Goal: Find specific page/section: Find specific page/section

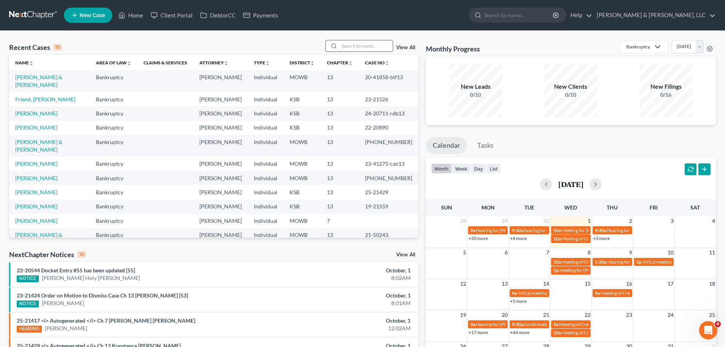
click at [370, 45] on input "search" at bounding box center [365, 45] width 53 height 11
type input "[PERSON_NAME]"
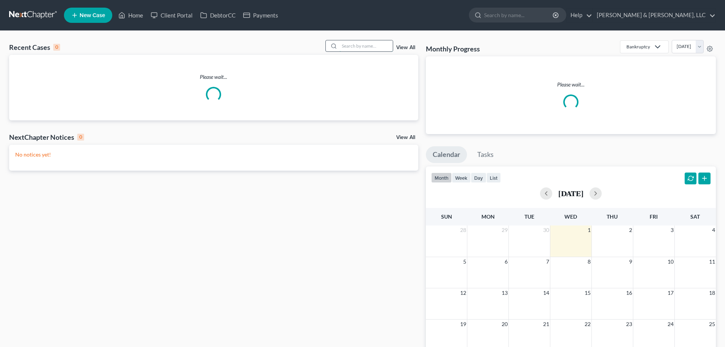
click at [348, 48] on input "search" at bounding box center [365, 45] width 53 height 11
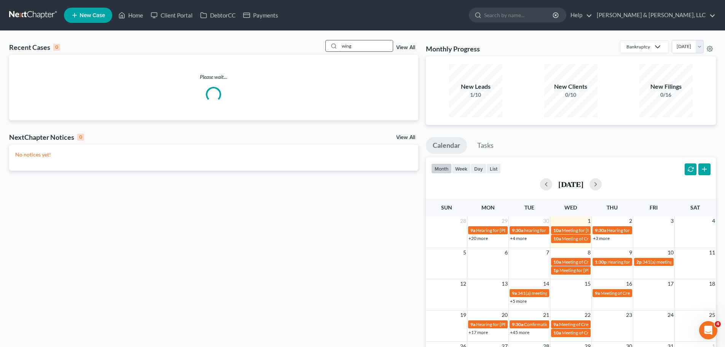
type input "wing"
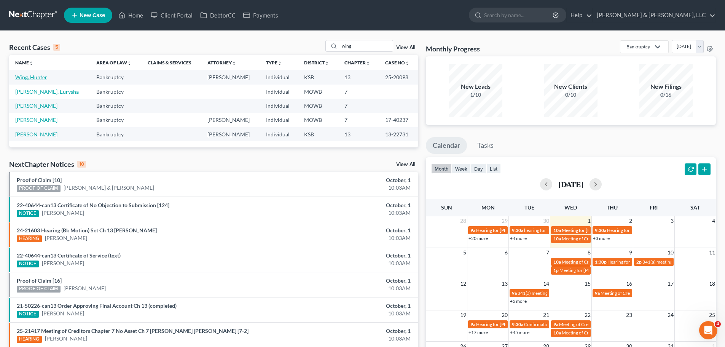
click at [28, 76] on link "Wing, Hunter" at bounding box center [31, 77] width 32 height 6
select select "1"
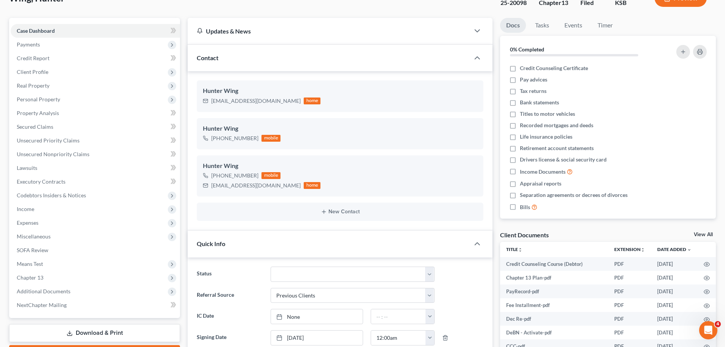
scroll to position [190, 0]
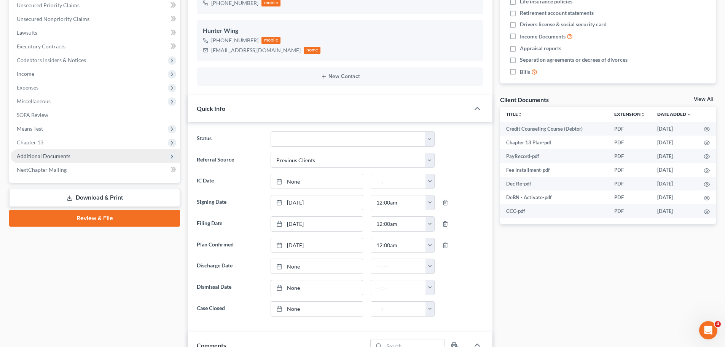
click at [64, 160] on span "Additional Documents" at bounding box center [95, 156] width 169 height 14
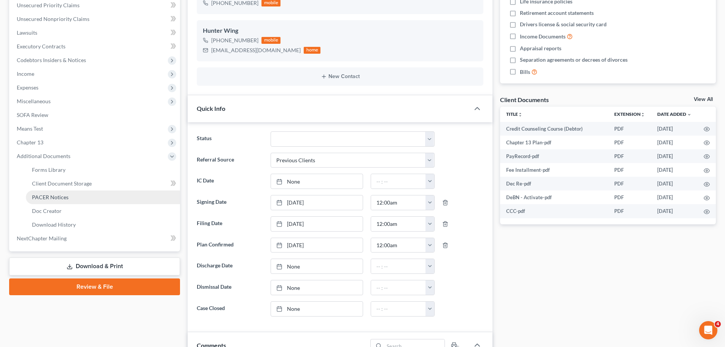
click at [60, 194] on span "PACER Notices" at bounding box center [50, 197] width 37 height 6
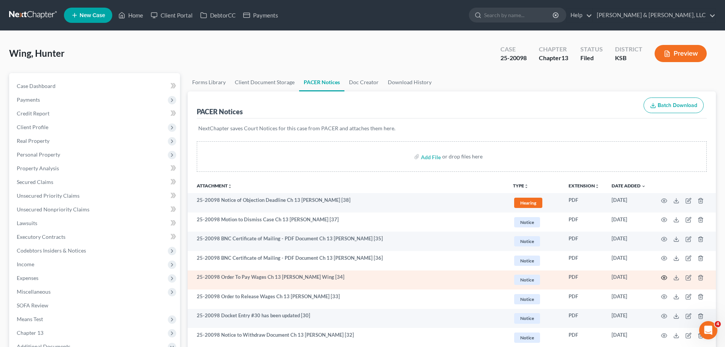
click at [662, 276] on icon "button" at bounding box center [664, 277] width 6 height 6
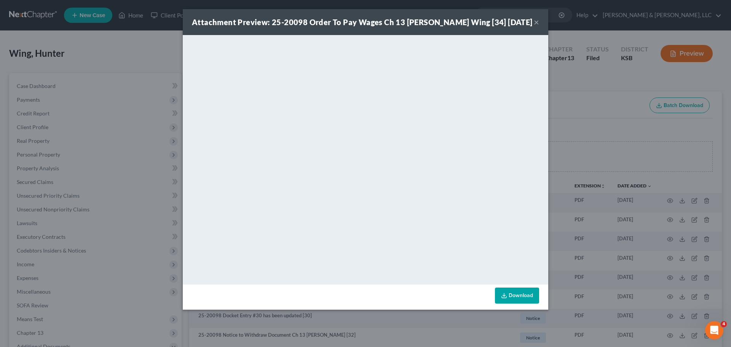
click at [538, 24] on button "×" at bounding box center [535, 22] width 5 height 9
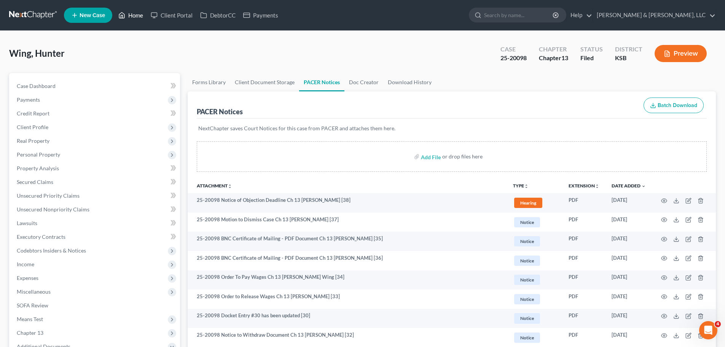
click at [131, 14] on link "Home" at bounding box center [131, 15] width 32 height 14
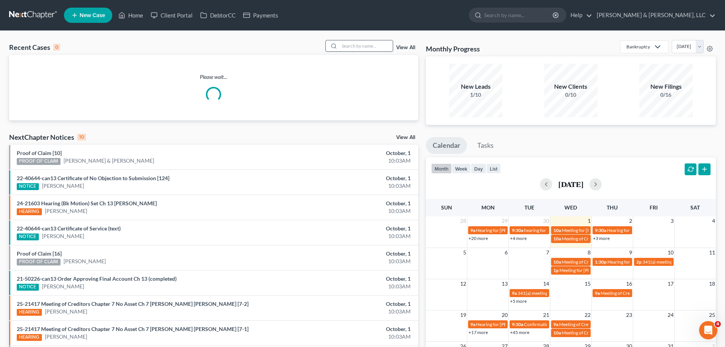
click at [369, 48] on input "search" at bounding box center [365, 45] width 53 height 11
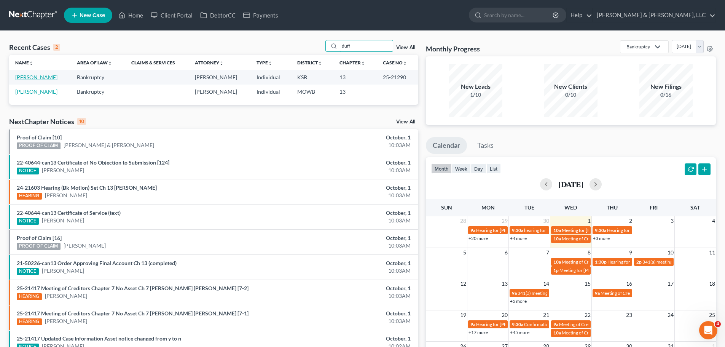
type input "duff"
click at [45, 76] on link "Duffey, Matthew" at bounding box center [36, 77] width 42 height 6
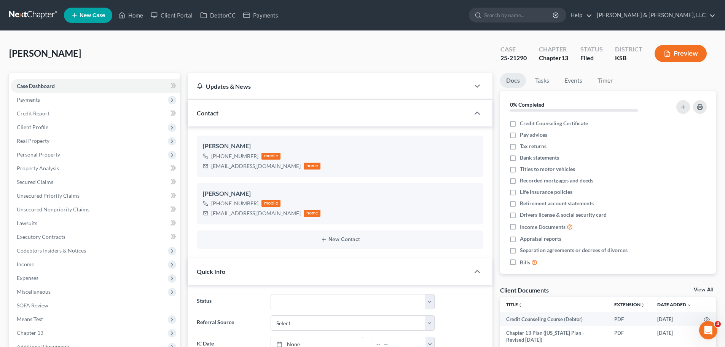
scroll to position [1127, 0]
click at [140, 18] on link "Home" at bounding box center [131, 15] width 32 height 14
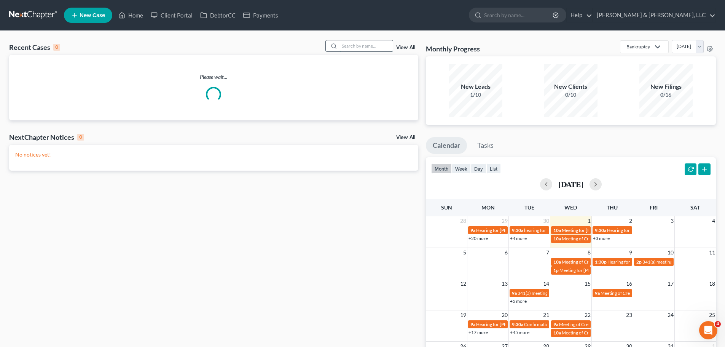
click at [361, 49] on input "search" at bounding box center [365, 45] width 53 height 11
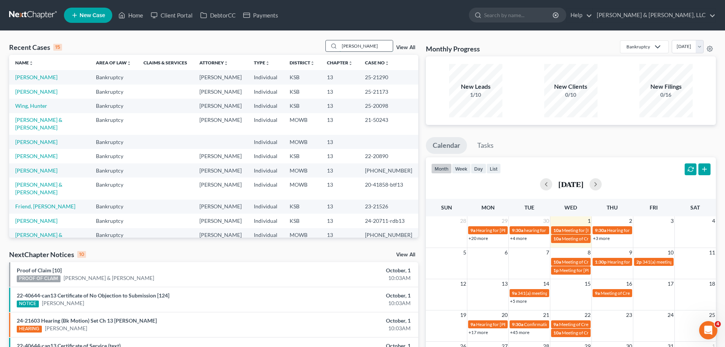
type input "wilcox"
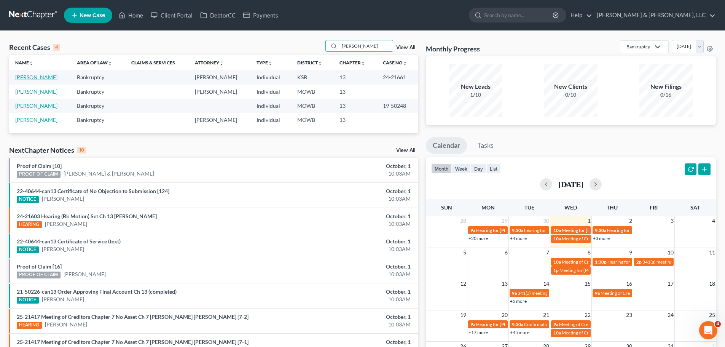
click at [45, 76] on link "Wilcox, Donald" at bounding box center [36, 77] width 42 height 6
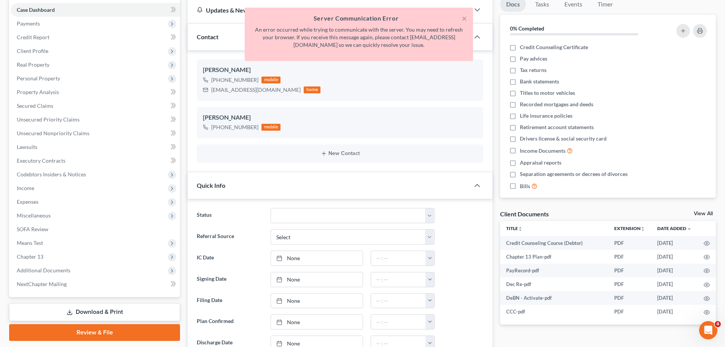
scroll to position [277, 0]
drag, startPoint x: 465, startPoint y: 19, endPoint x: 284, endPoint y: 56, distance: 184.1
click at [465, 19] on button "×" at bounding box center [464, 18] width 5 height 9
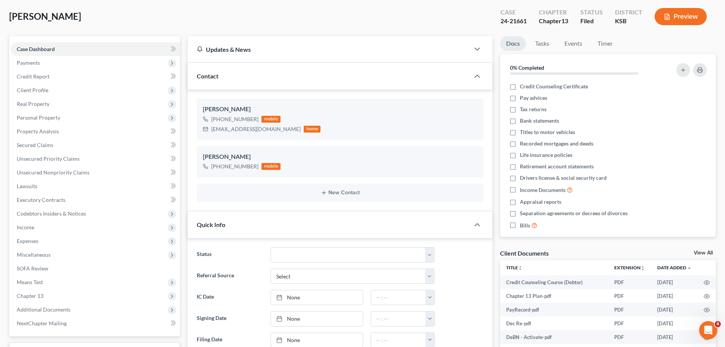
scroll to position [0, 0]
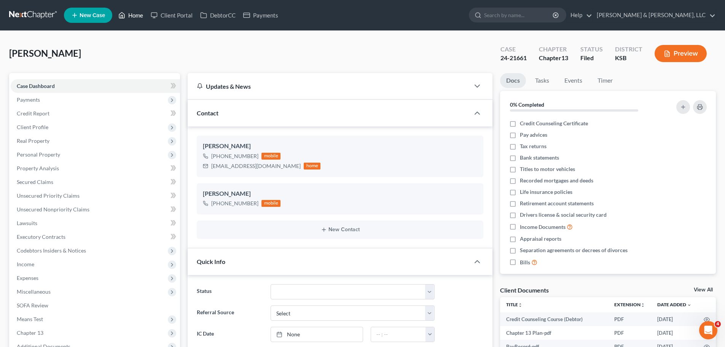
click at [138, 16] on link "Home" at bounding box center [131, 15] width 32 height 14
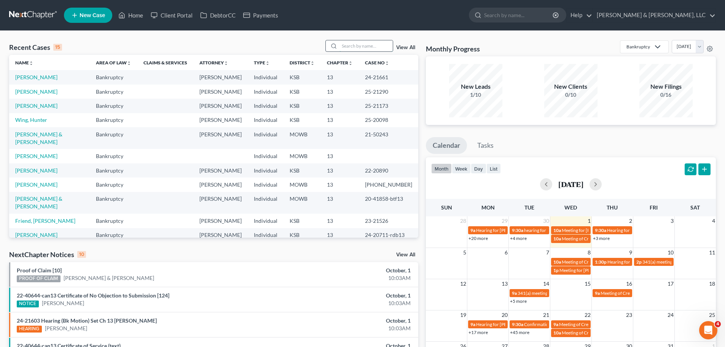
click at [360, 42] on input "search" at bounding box center [365, 45] width 53 height 11
type input "king"
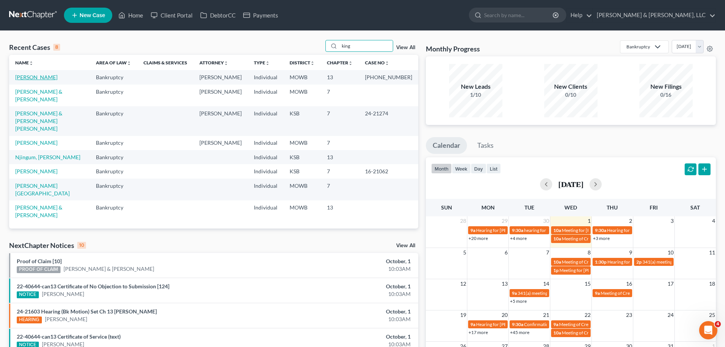
click at [28, 78] on link "King, Danielle" at bounding box center [36, 77] width 42 height 6
select select "2"
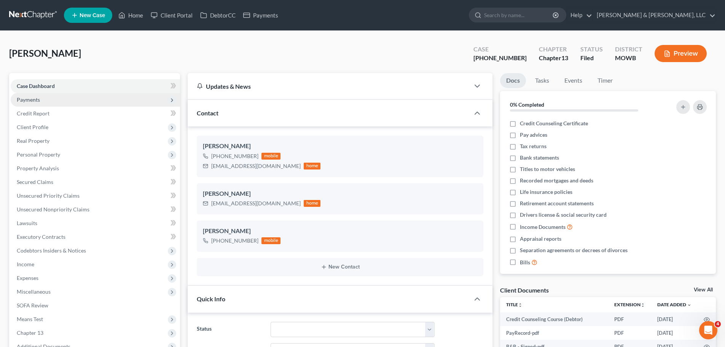
scroll to position [794, 0]
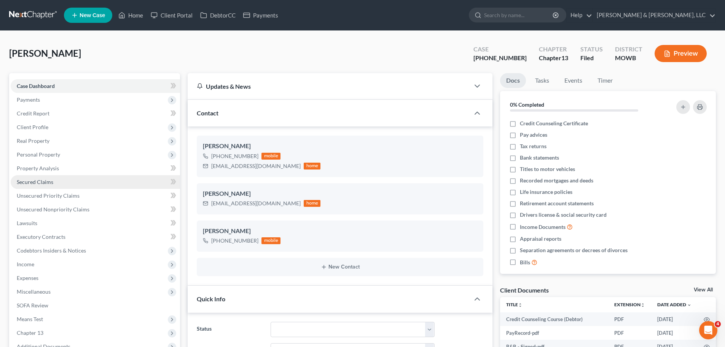
click at [48, 180] on span "Secured Claims" at bounding box center [35, 181] width 37 height 6
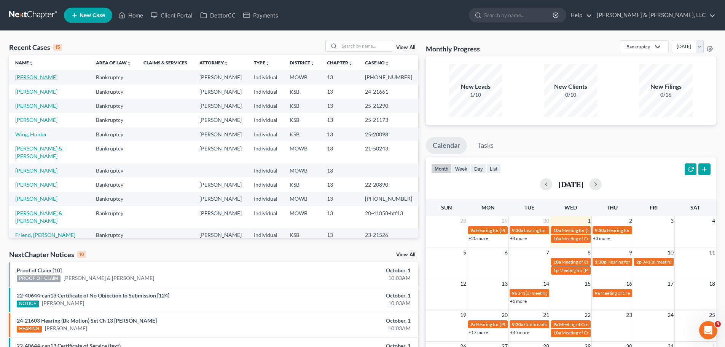
click at [42, 79] on link "[PERSON_NAME]" at bounding box center [36, 77] width 42 height 6
select select "2"
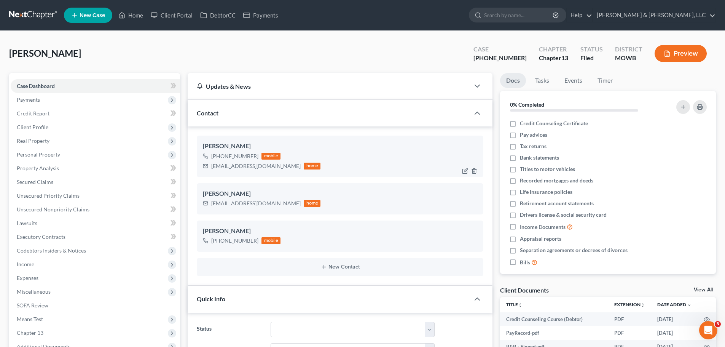
drag, startPoint x: 212, startPoint y: 166, endPoint x: 291, endPoint y: 164, distance: 79.6
click at [291, 164] on div "determineddanielle17@gmail.com home" at bounding box center [262, 166] width 118 height 10
copy div "determineddanielle17@gmail.com"
click at [51, 180] on span "Secured Claims" at bounding box center [35, 181] width 37 height 6
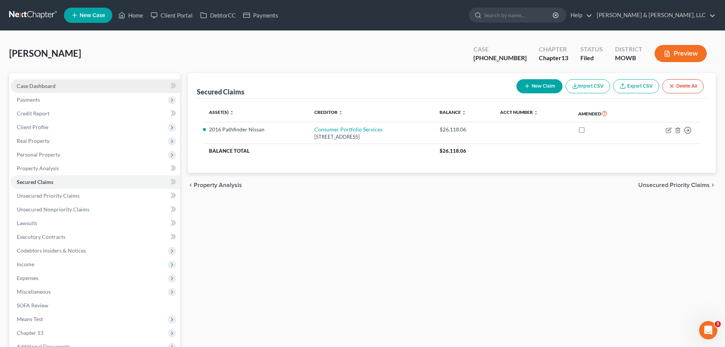
drag, startPoint x: 68, startPoint y: 85, endPoint x: 80, endPoint y: 87, distance: 12.8
click at [68, 85] on link "Case Dashboard" at bounding box center [95, 86] width 169 height 14
select select "2"
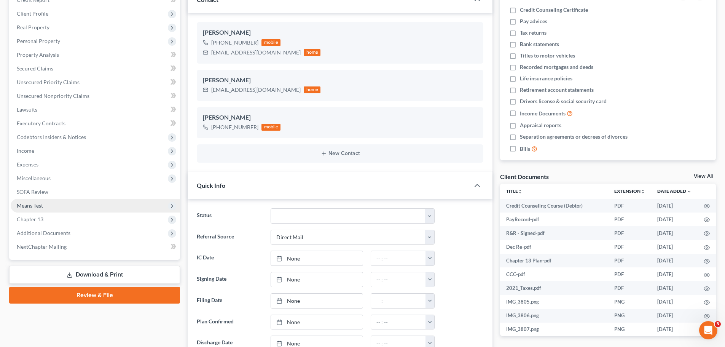
scroll to position [114, 0]
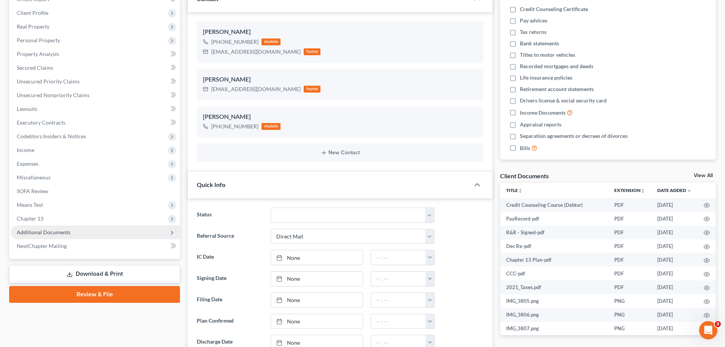
click at [53, 227] on span "Additional Documents" at bounding box center [95, 232] width 169 height 14
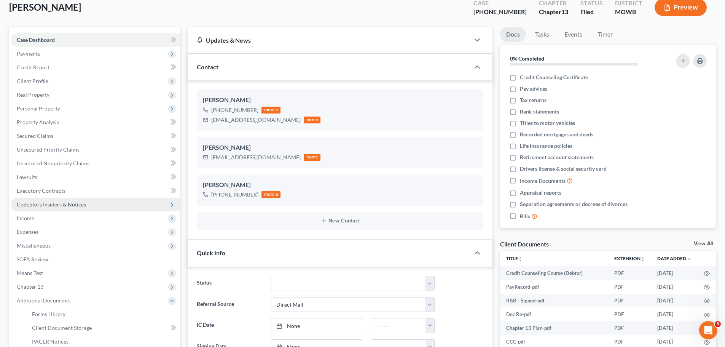
scroll to position [38, 0]
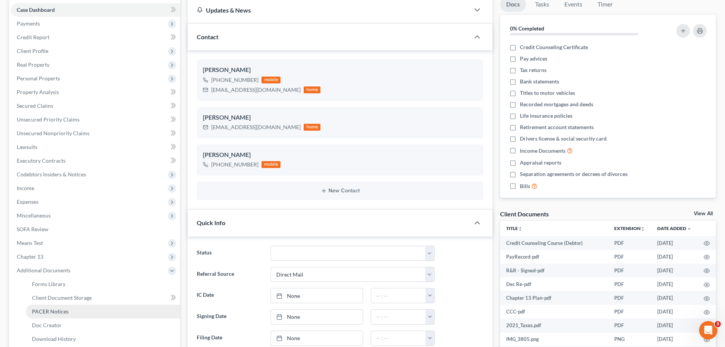
click at [65, 309] on span "PACER Notices" at bounding box center [50, 311] width 37 height 6
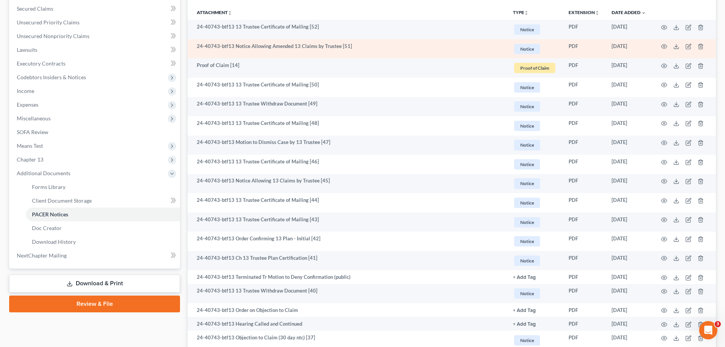
scroll to position [190, 0]
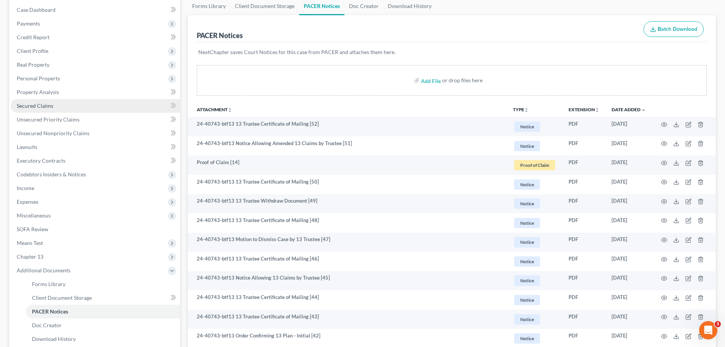
click at [53, 106] on link "Secured Claims" at bounding box center [95, 106] width 169 height 14
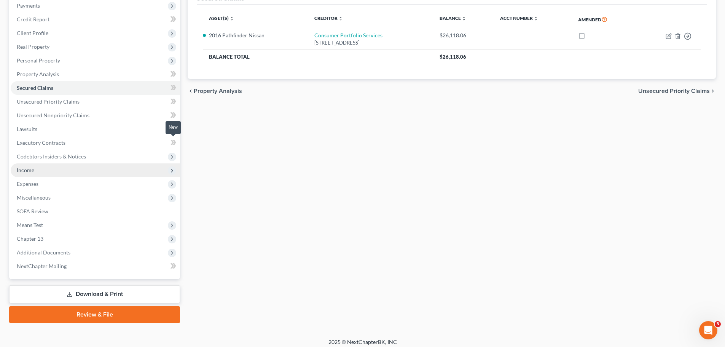
scroll to position [99, 0]
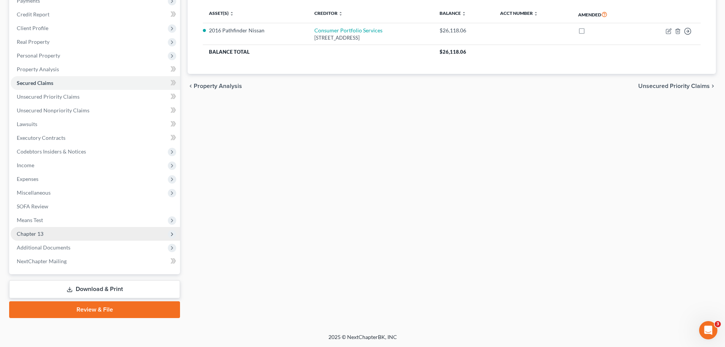
click at [63, 231] on span "Chapter 13" at bounding box center [95, 234] width 169 height 14
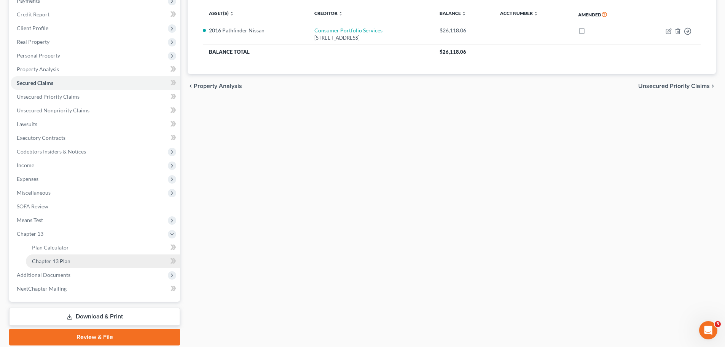
click at [61, 258] on span "Chapter 13 Plan" at bounding box center [51, 261] width 38 height 6
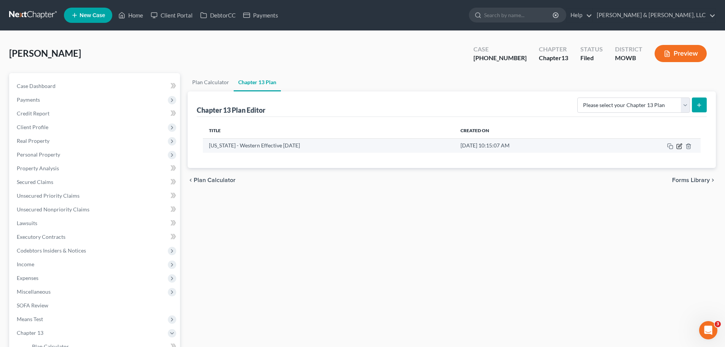
click at [678, 148] on icon "button" at bounding box center [679, 146] width 6 height 6
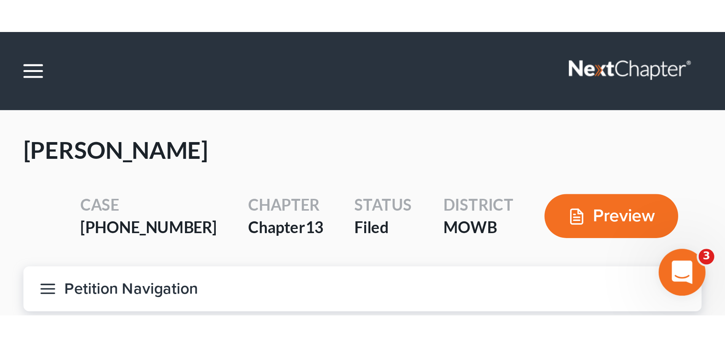
scroll to position [669, 0]
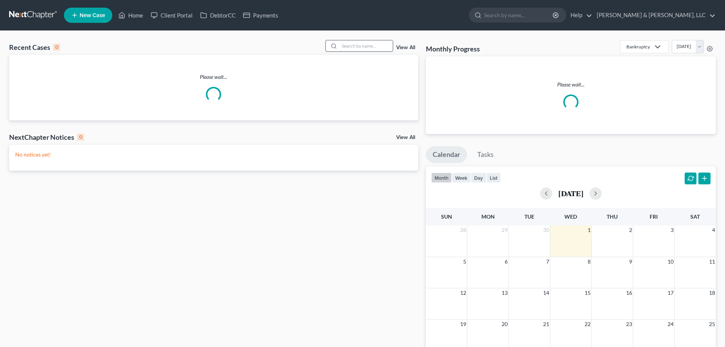
click at [365, 49] on input "search" at bounding box center [365, 45] width 53 height 11
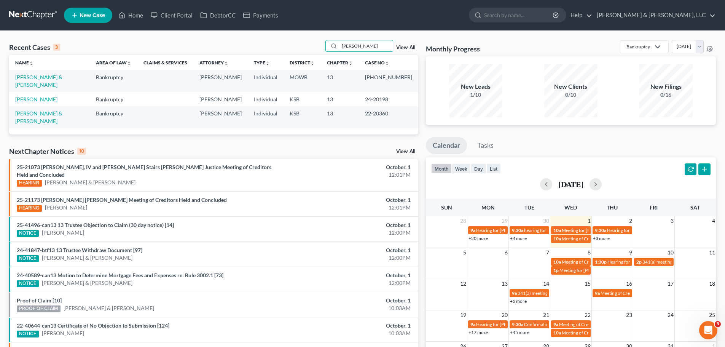
type input "howe"
click at [40, 97] on link "Howe, Cynthia" at bounding box center [36, 99] width 42 height 6
select select "4"
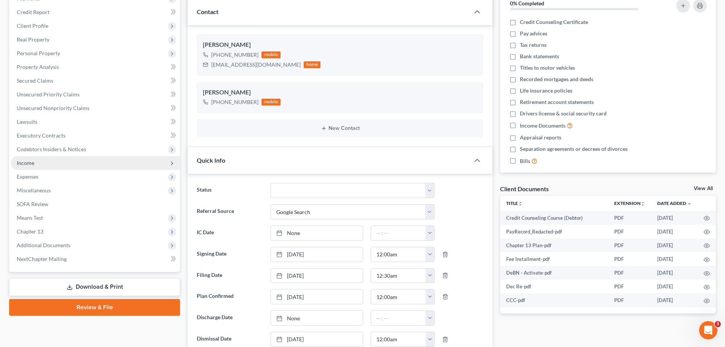
scroll to position [114, 0]
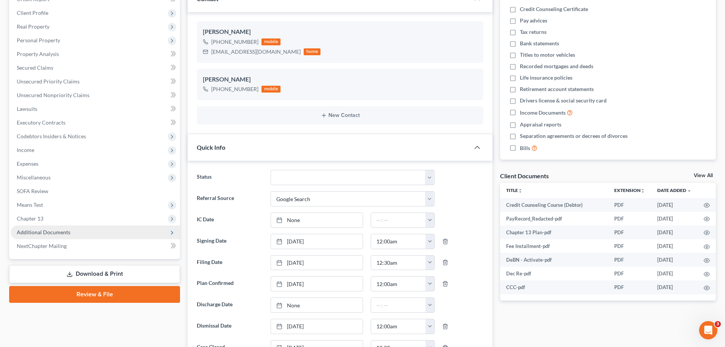
click at [49, 229] on span "Additional Documents" at bounding box center [44, 232] width 54 height 6
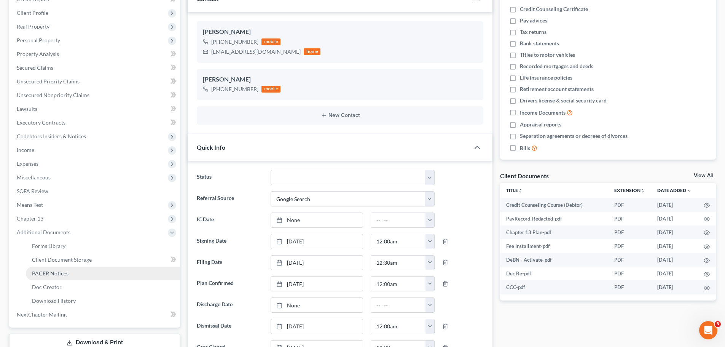
click at [56, 272] on span "PACER Notices" at bounding box center [50, 273] width 37 height 6
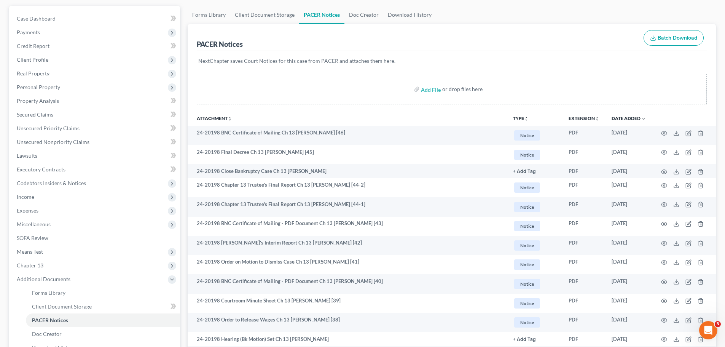
scroll to position [76, 0]
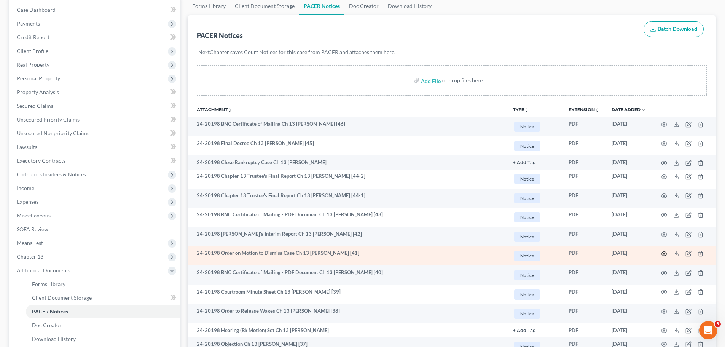
click at [662, 255] on icon "button" at bounding box center [664, 253] width 6 height 6
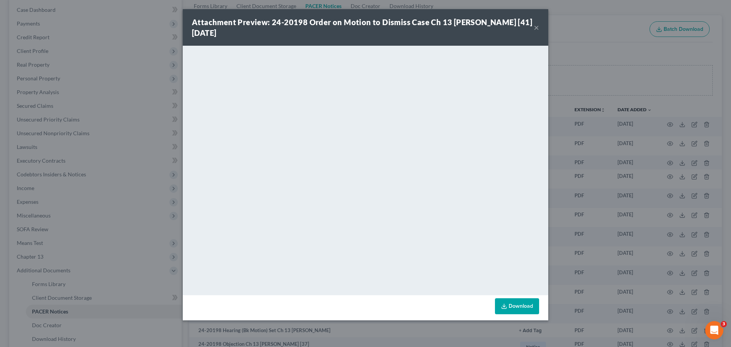
click at [533, 29] on button "×" at bounding box center [535, 27] width 5 height 9
